Goal: Check status: Check status

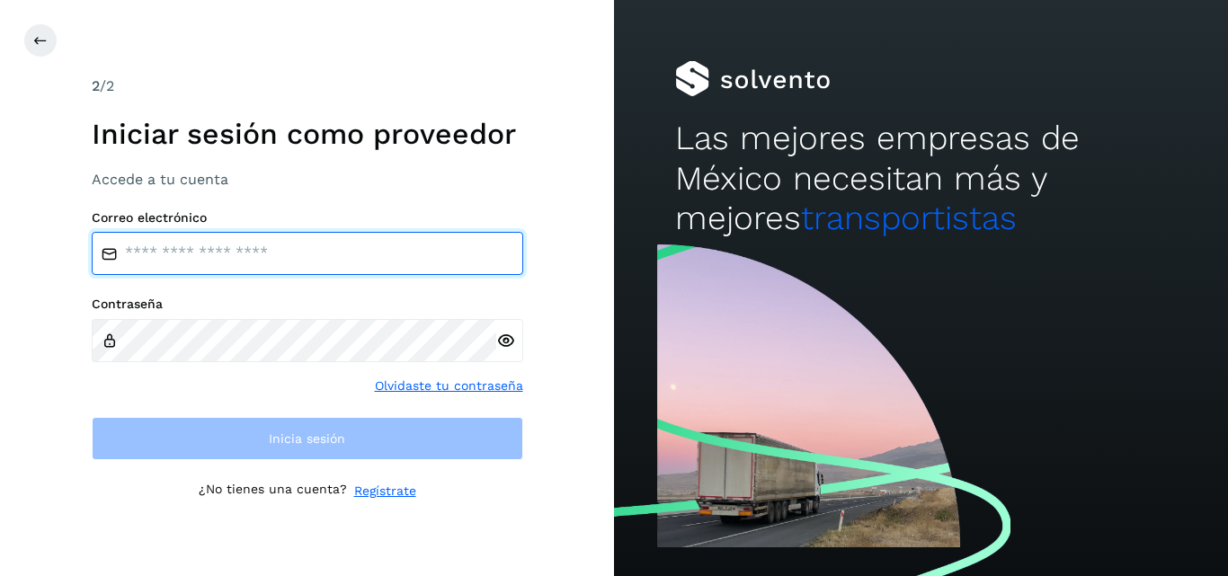
type input "**********"
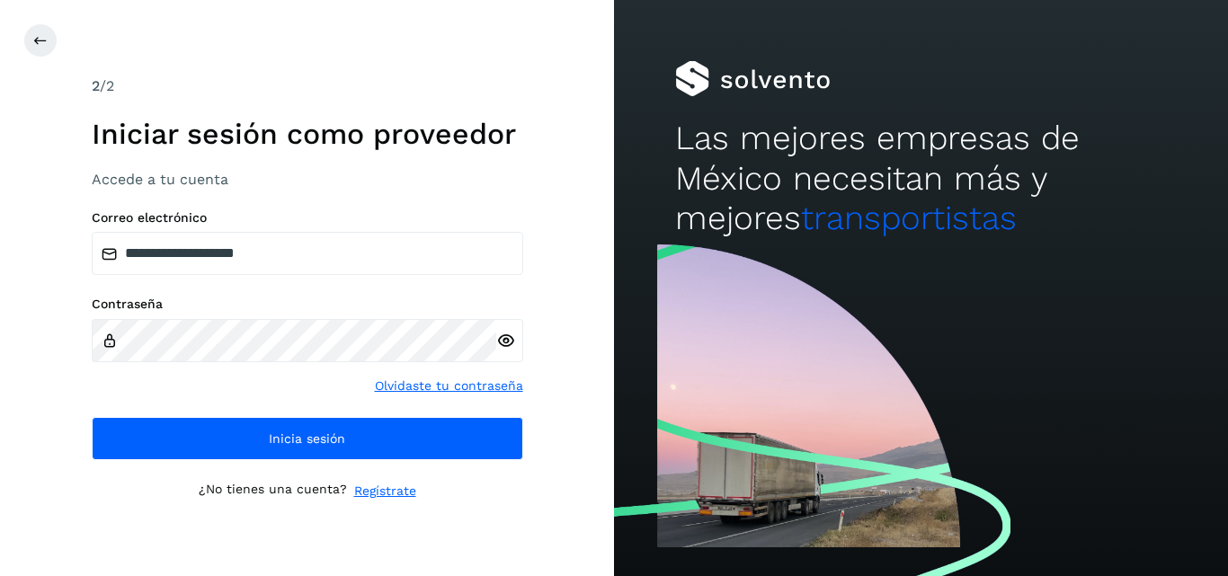
click at [570, 291] on div "**********" at bounding box center [307, 288] width 614 height 576
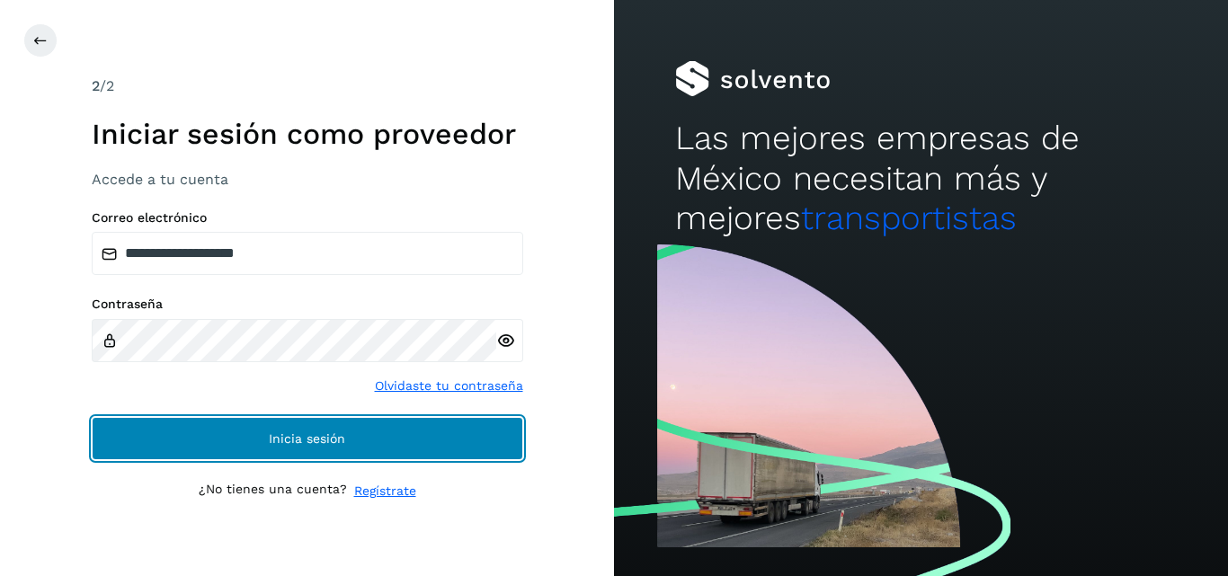
click at [234, 441] on button "Inicia sesión" at bounding box center [308, 438] width 432 height 43
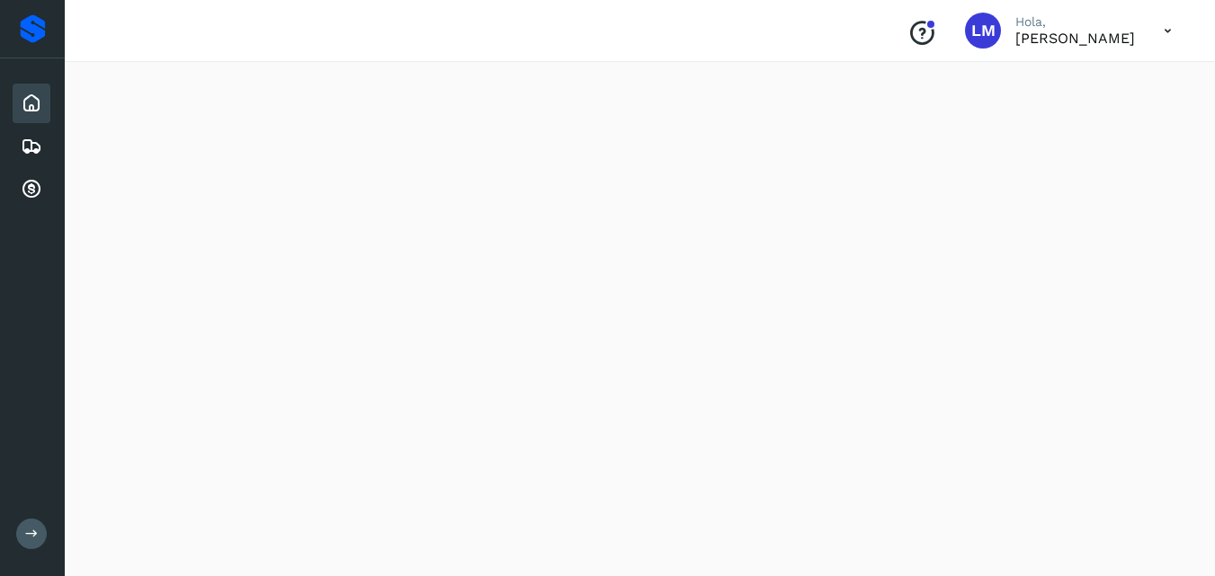
scroll to position [285, 0]
click at [22, 141] on icon at bounding box center [32, 147] width 22 height 22
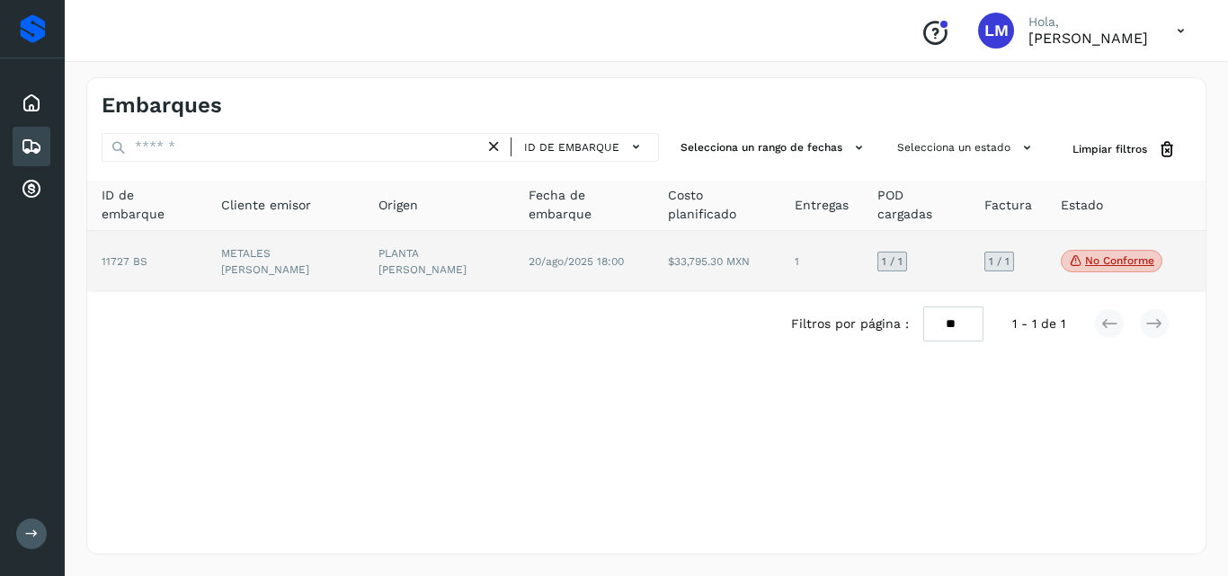
click at [668, 263] on td "$33,795.30 MXN" at bounding box center [717, 261] width 127 height 61
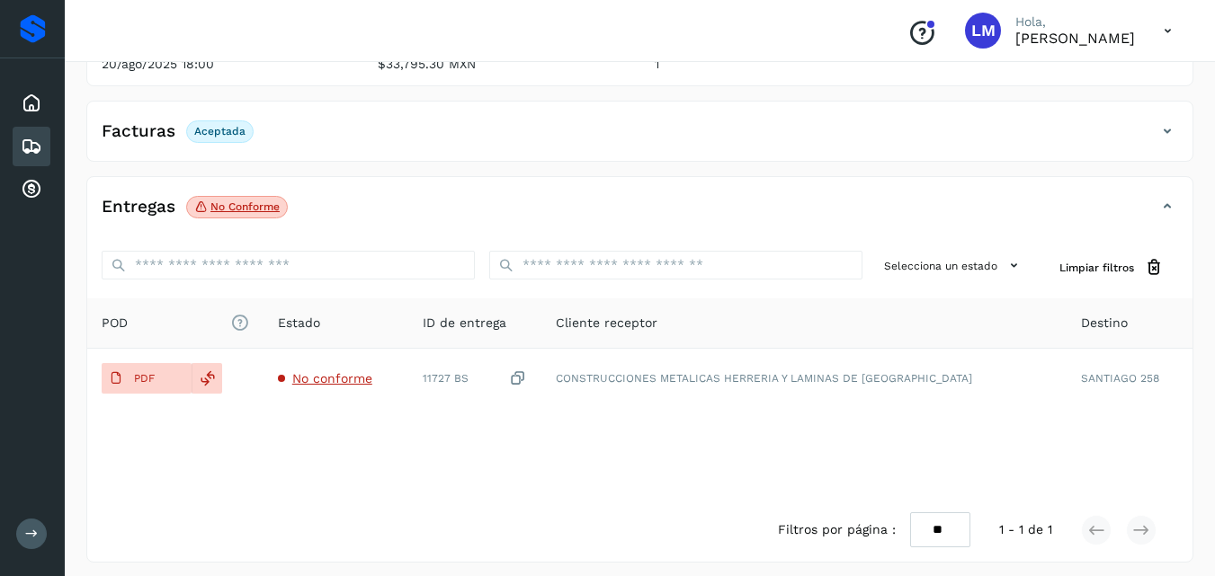
scroll to position [278, 0]
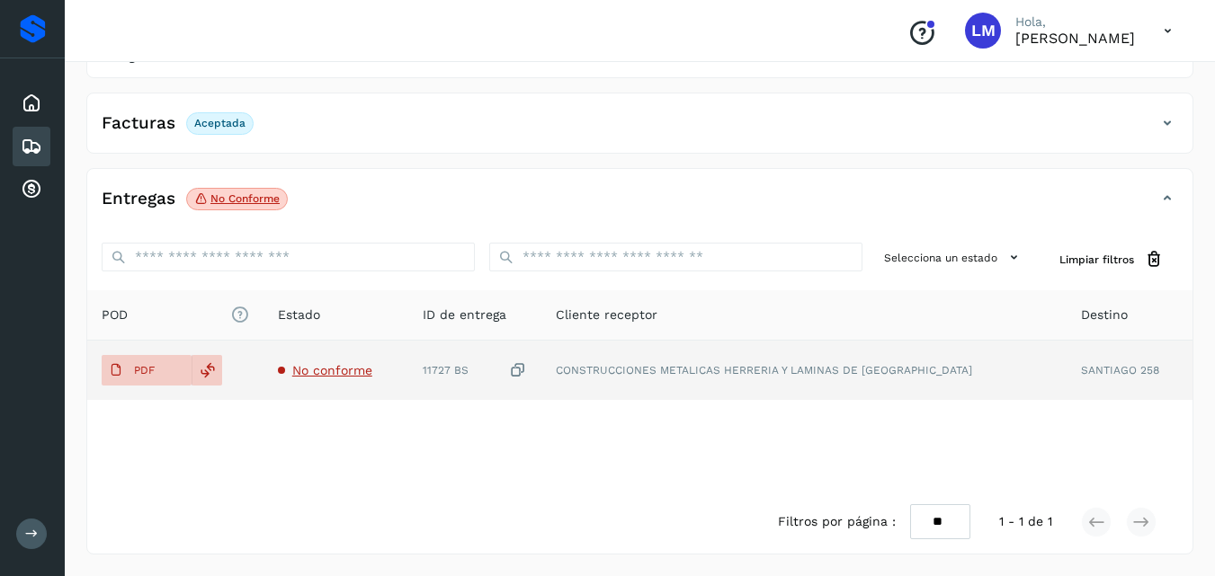
click at [366, 367] on span "No conforme" at bounding box center [332, 370] width 80 height 14
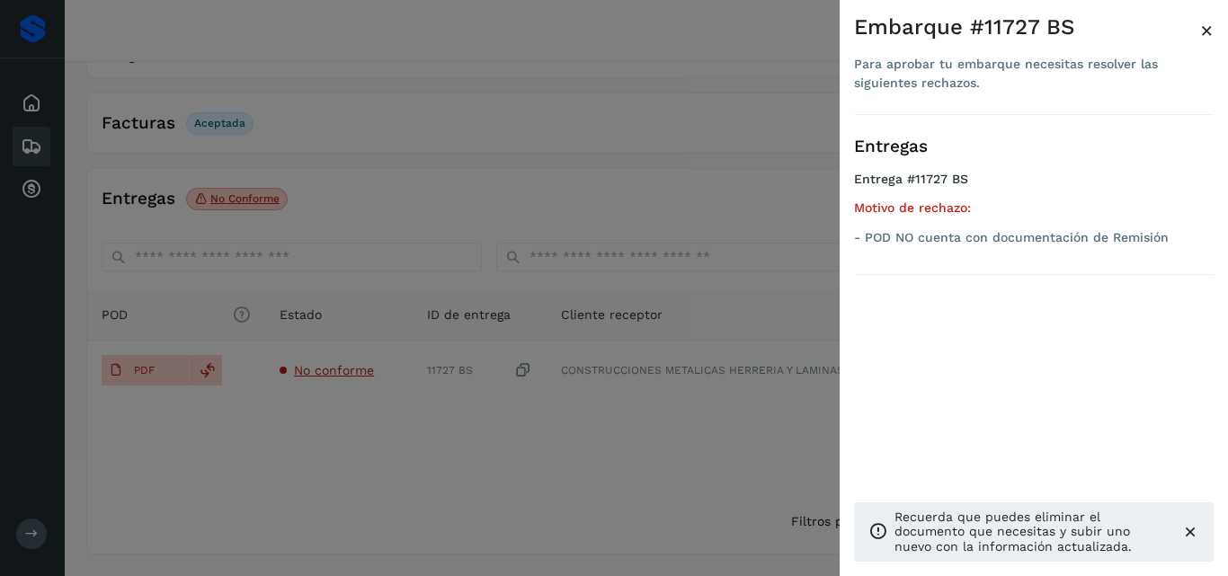
click at [458, 395] on div at bounding box center [614, 288] width 1228 height 576
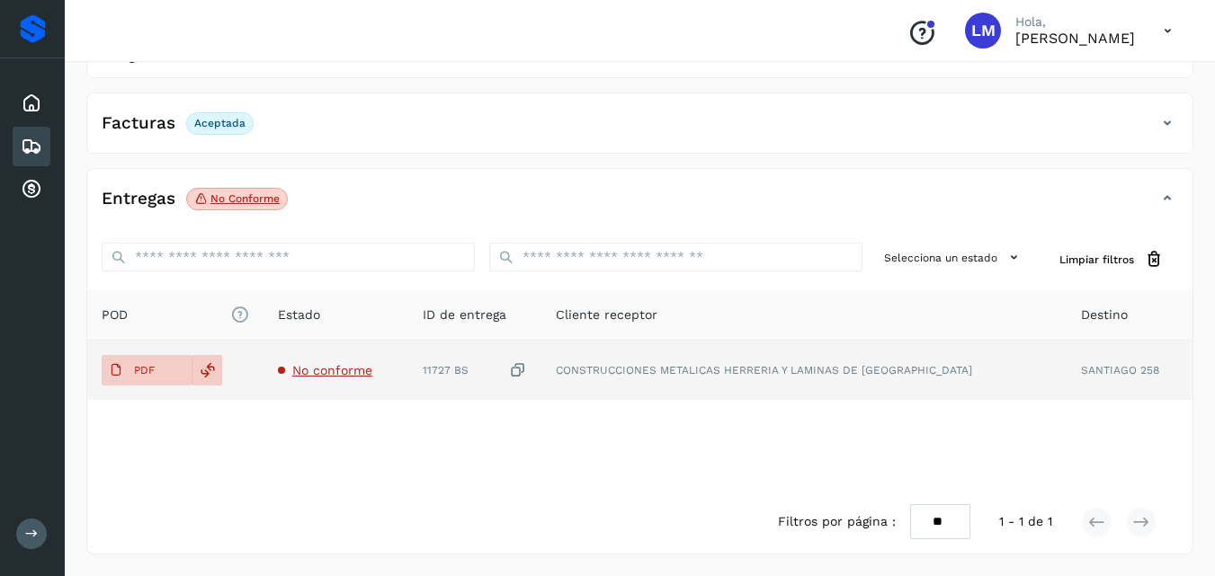
click at [363, 372] on span "No conforme" at bounding box center [332, 370] width 80 height 14
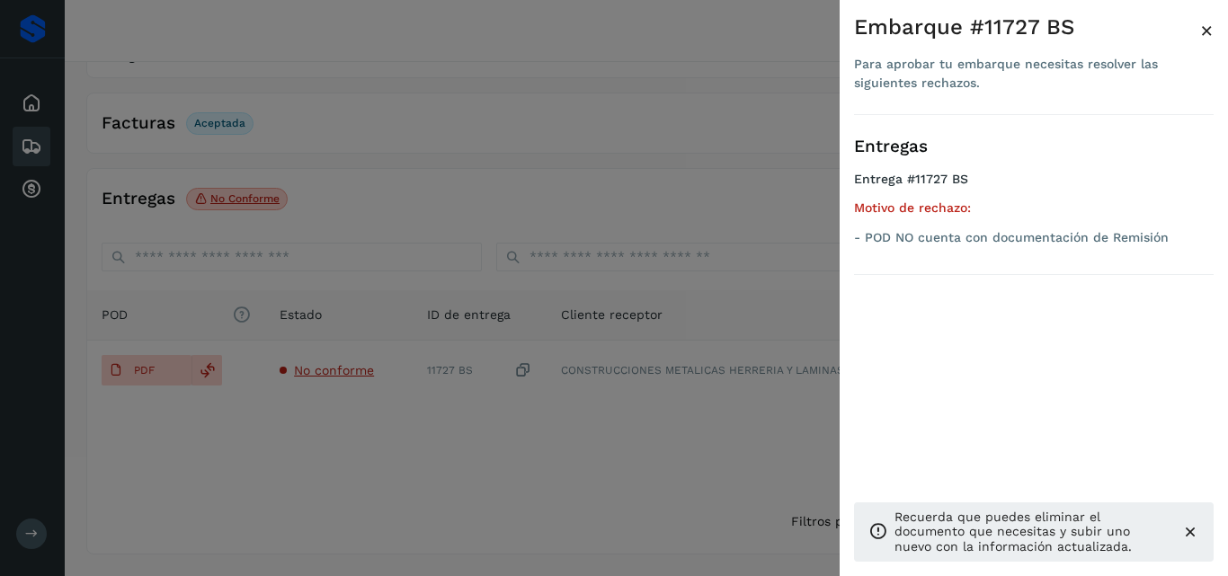
click at [919, 211] on h5 "Motivo de rechazo:" at bounding box center [1034, 207] width 360 height 15
click at [1208, 25] on span "×" at bounding box center [1206, 30] width 13 height 25
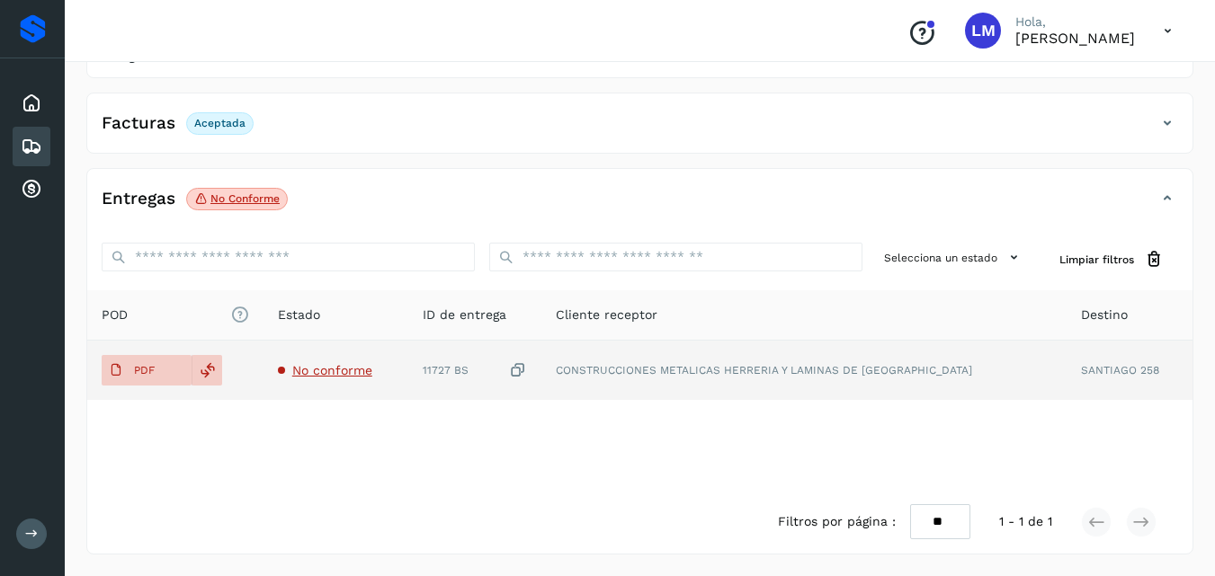
click at [527, 368] on icon at bounding box center [518, 370] width 18 height 19
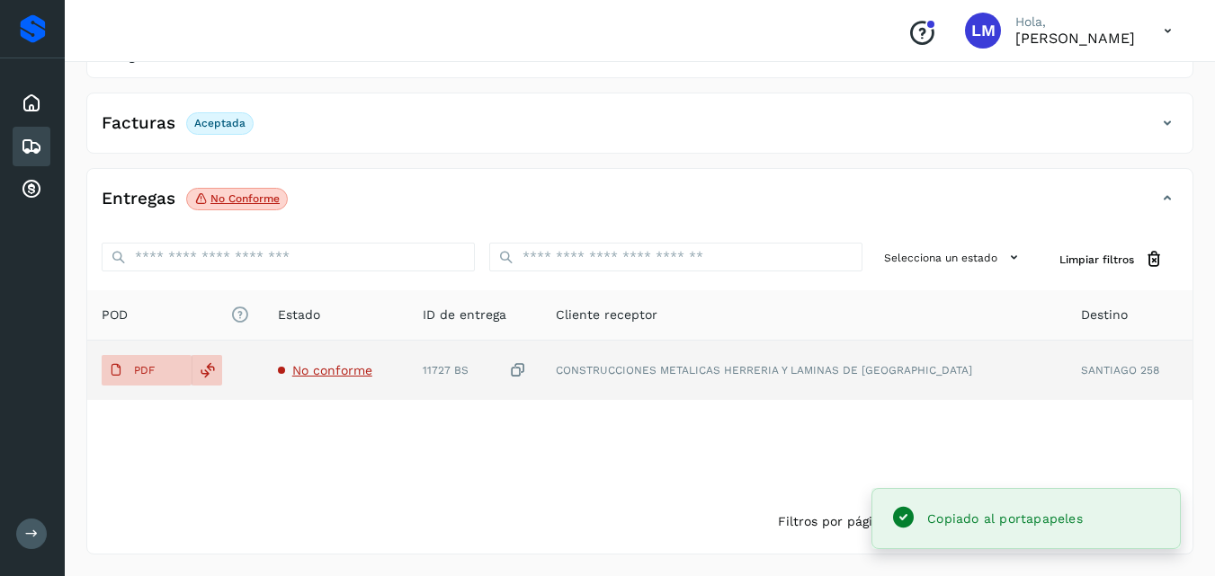
click at [368, 370] on span "No conforme" at bounding box center [332, 370] width 80 height 14
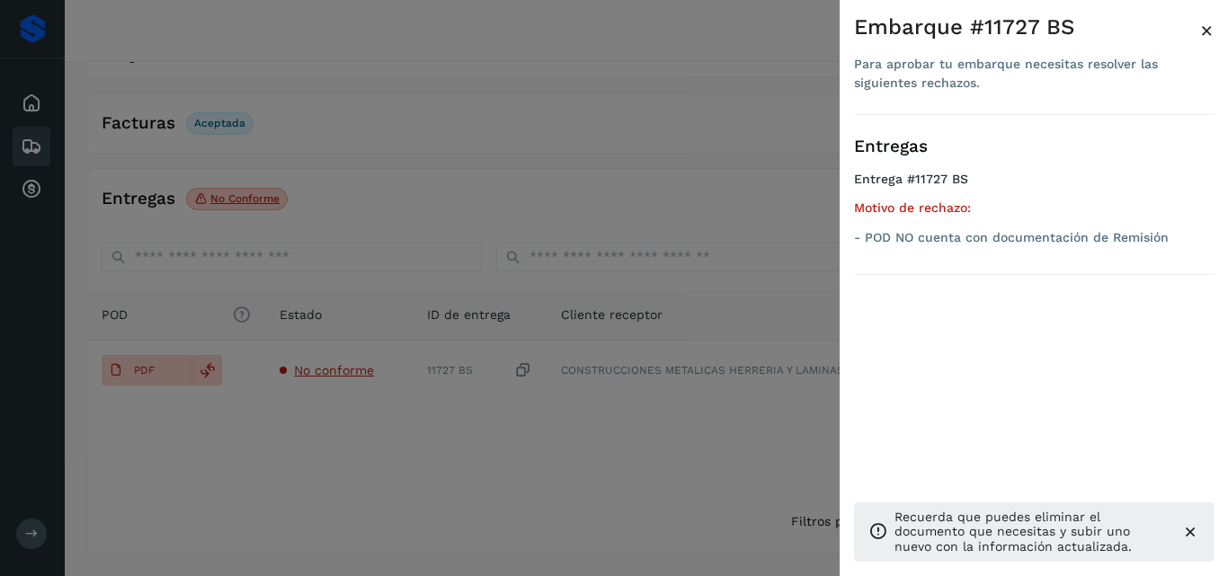
click at [1209, 26] on span "×" at bounding box center [1206, 30] width 13 height 25
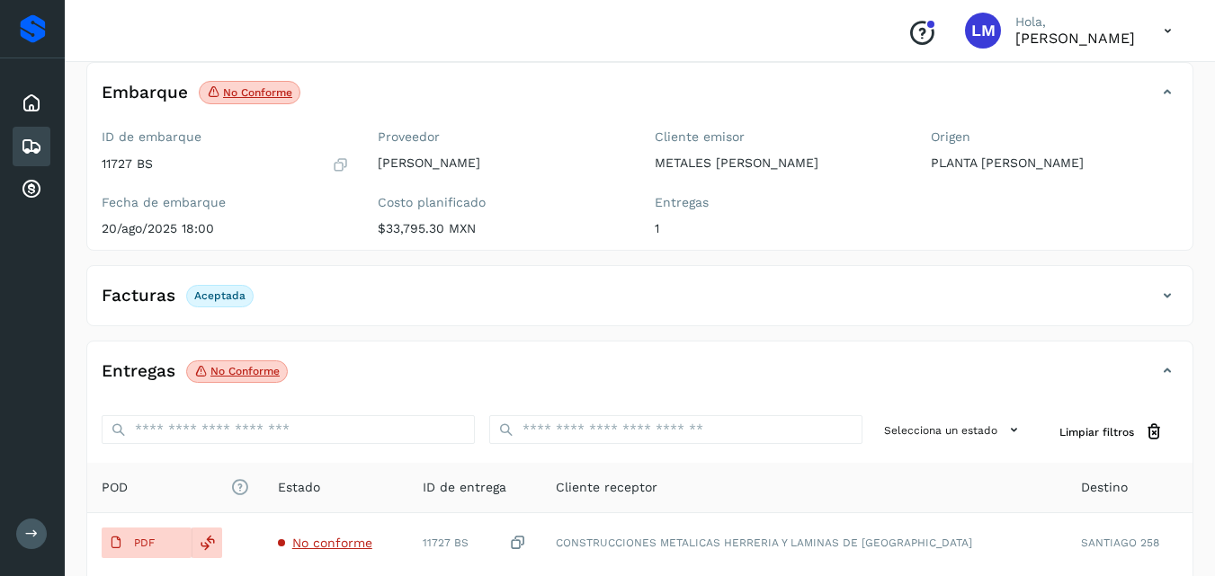
scroll to position [188, 0]
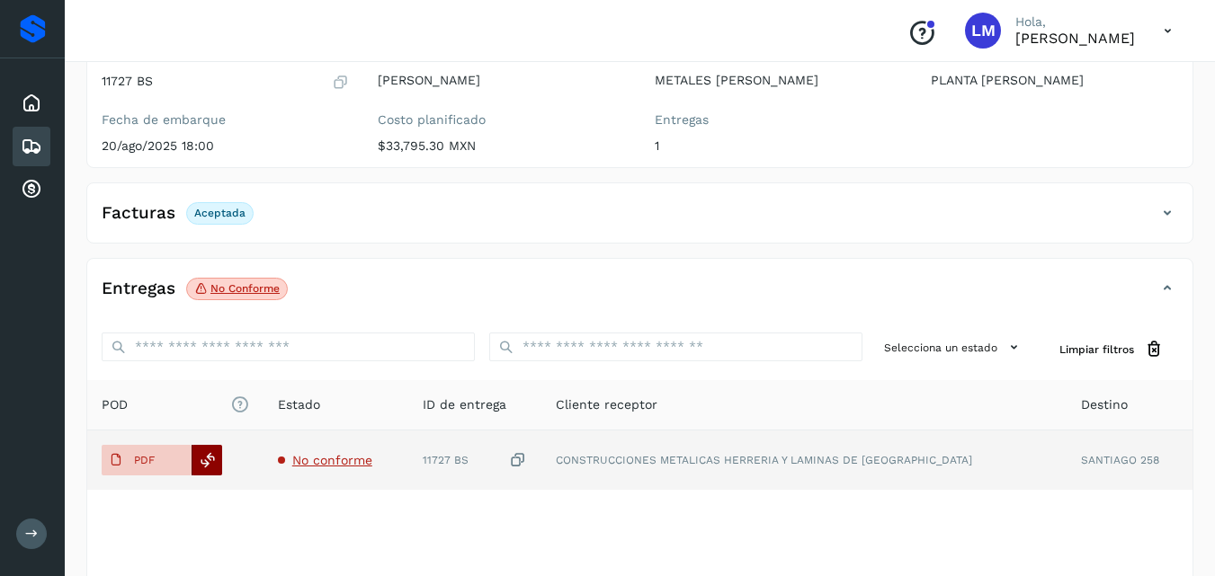
click at [211, 456] on icon at bounding box center [208, 460] width 16 height 16
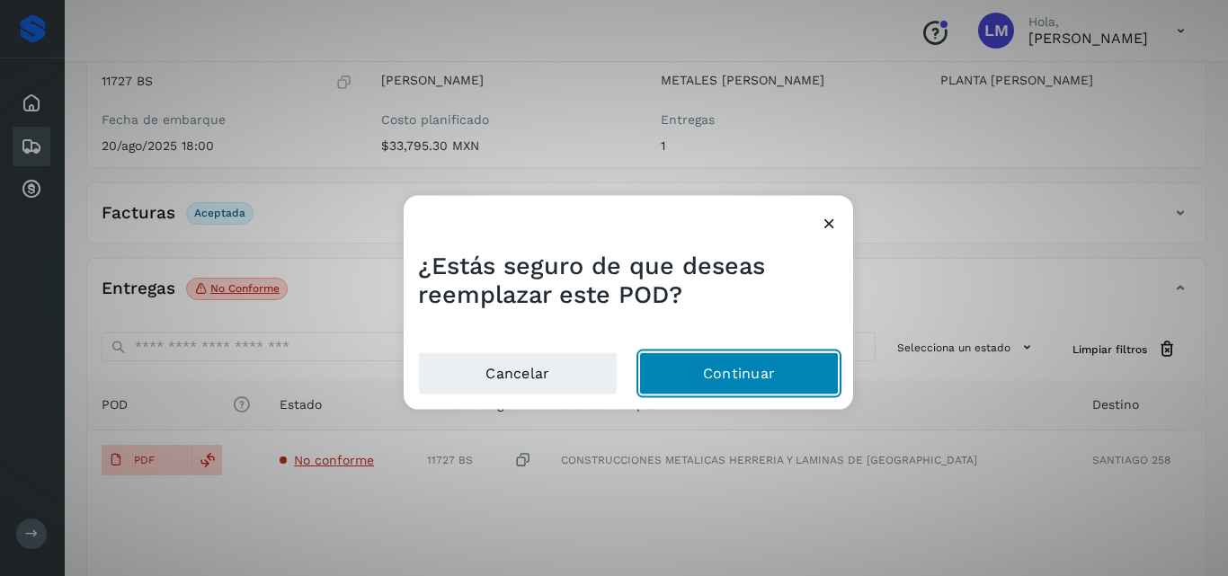
click at [733, 370] on button "Continuar" at bounding box center [739, 373] width 200 height 43
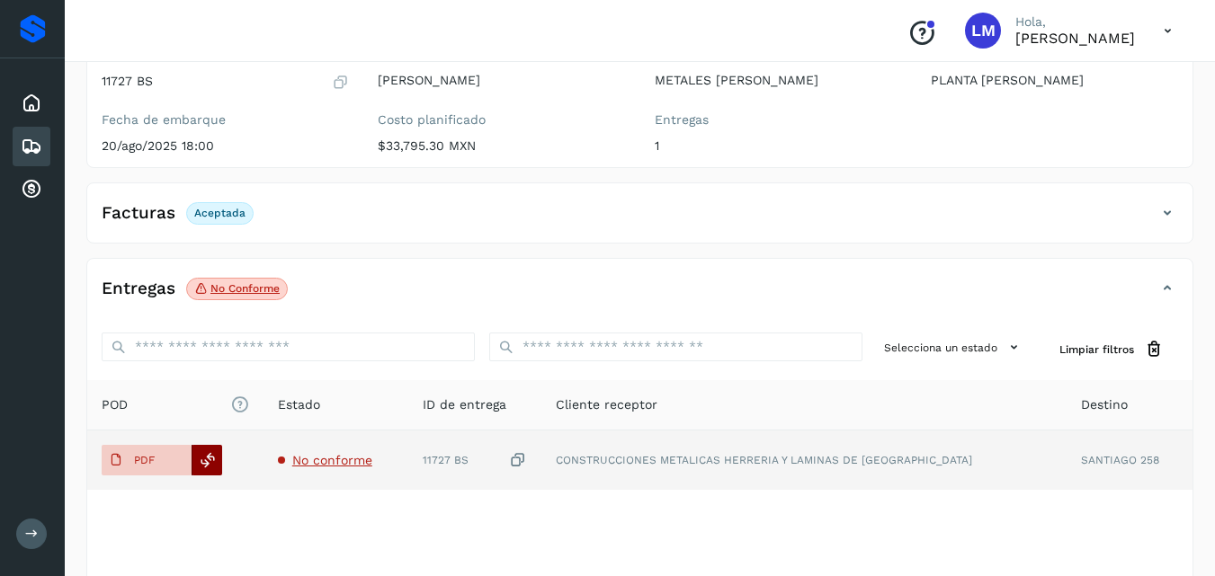
click at [209, 467] on icon at bounding box center [208, 460] width 16 height 16
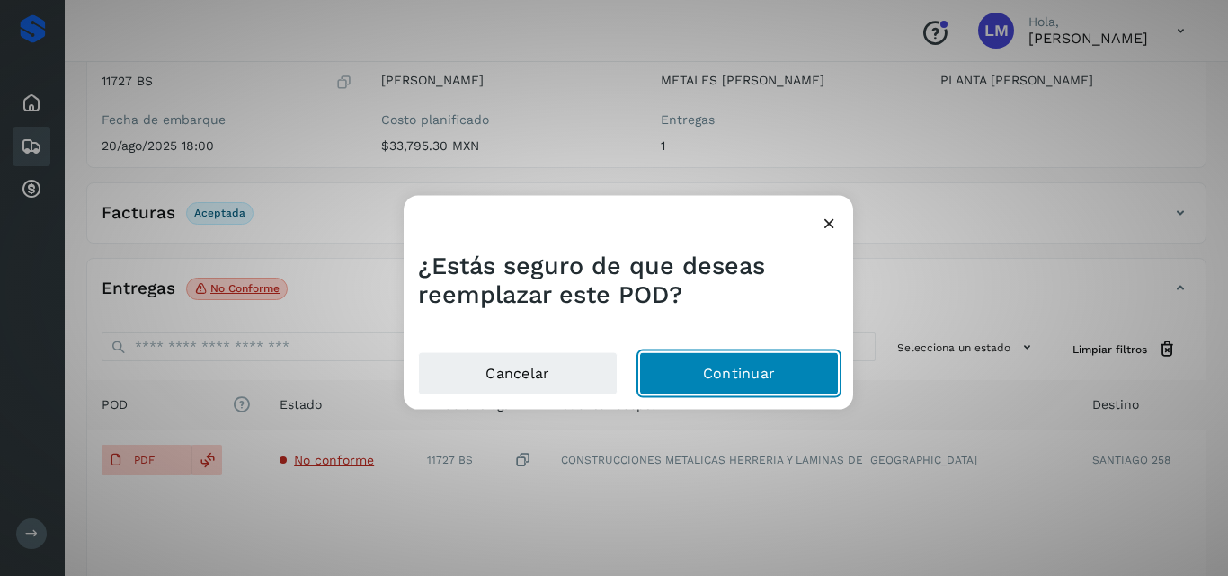
click at [764, 374] on button "Continuar" at bounding box center [739, 373] width 200 height 43
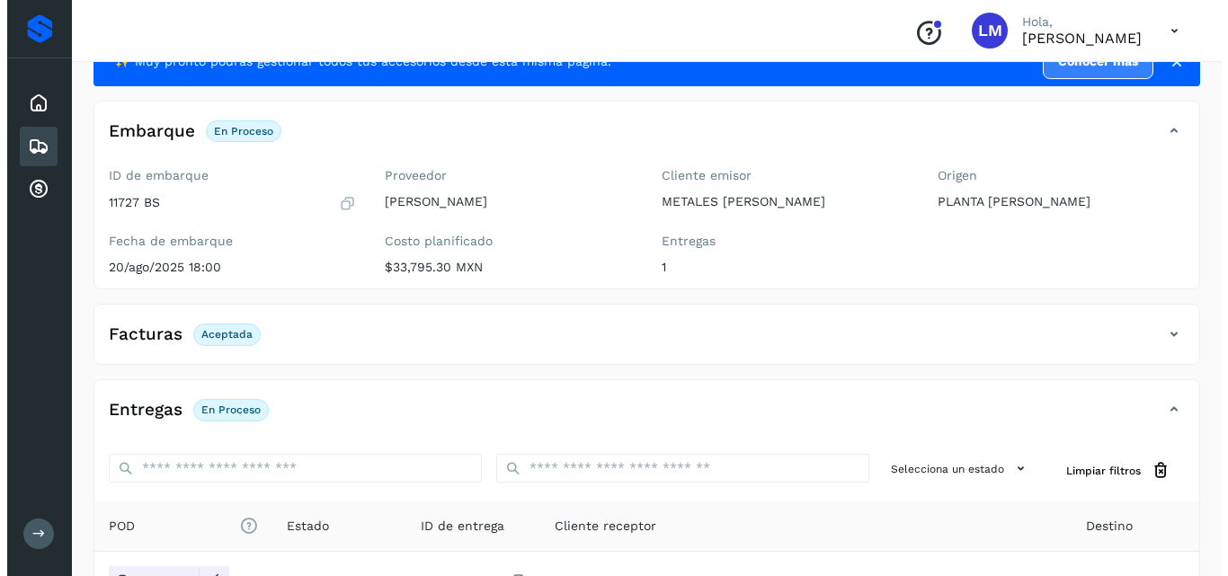
scroll to position [0, 0]
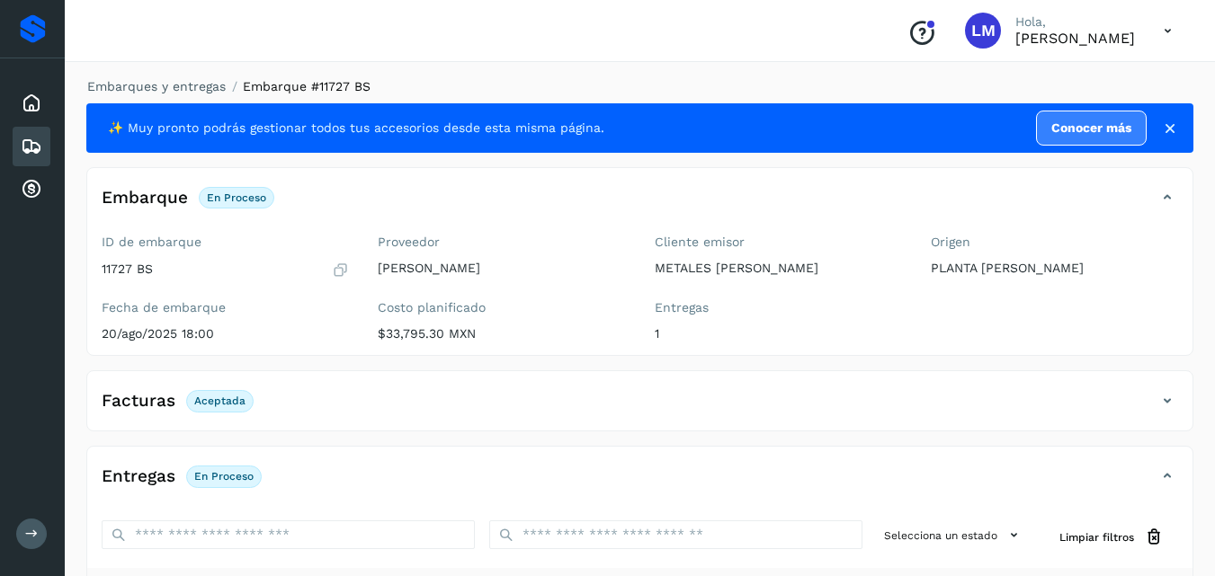
click at [1162, 27] on icon at bounding box center [1167, 31] width 37 height 37
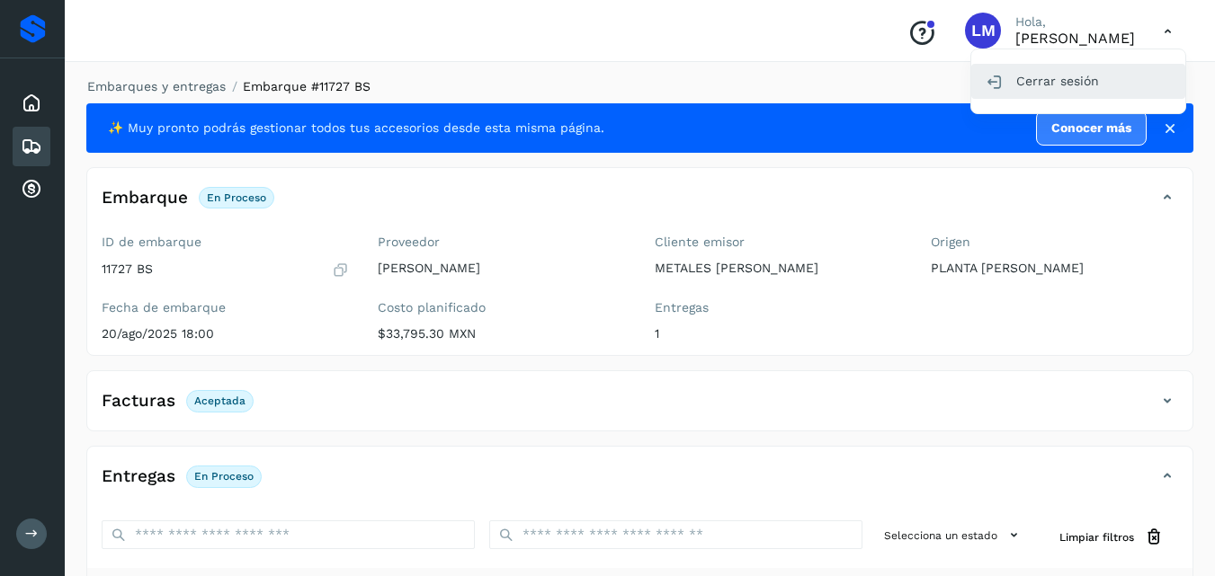
click at [1068, 84] on div "Cerrar sesión" at bounding box center [1078, 81] width 214 height 34
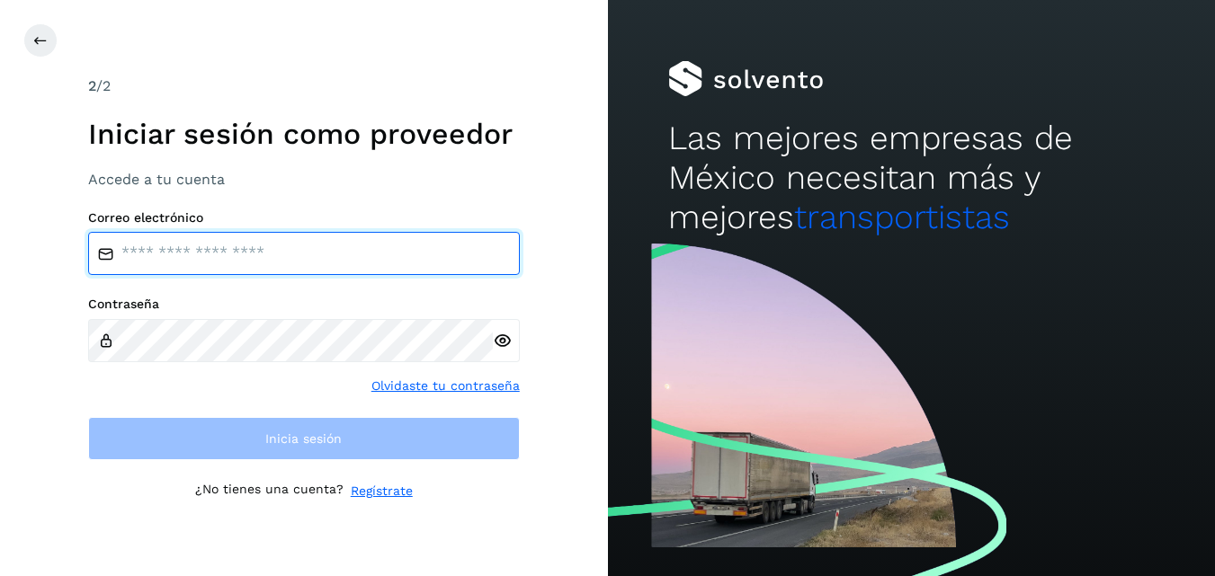
type input "**********"
